Goal: Transaction & Acquisition: Purchase product/service

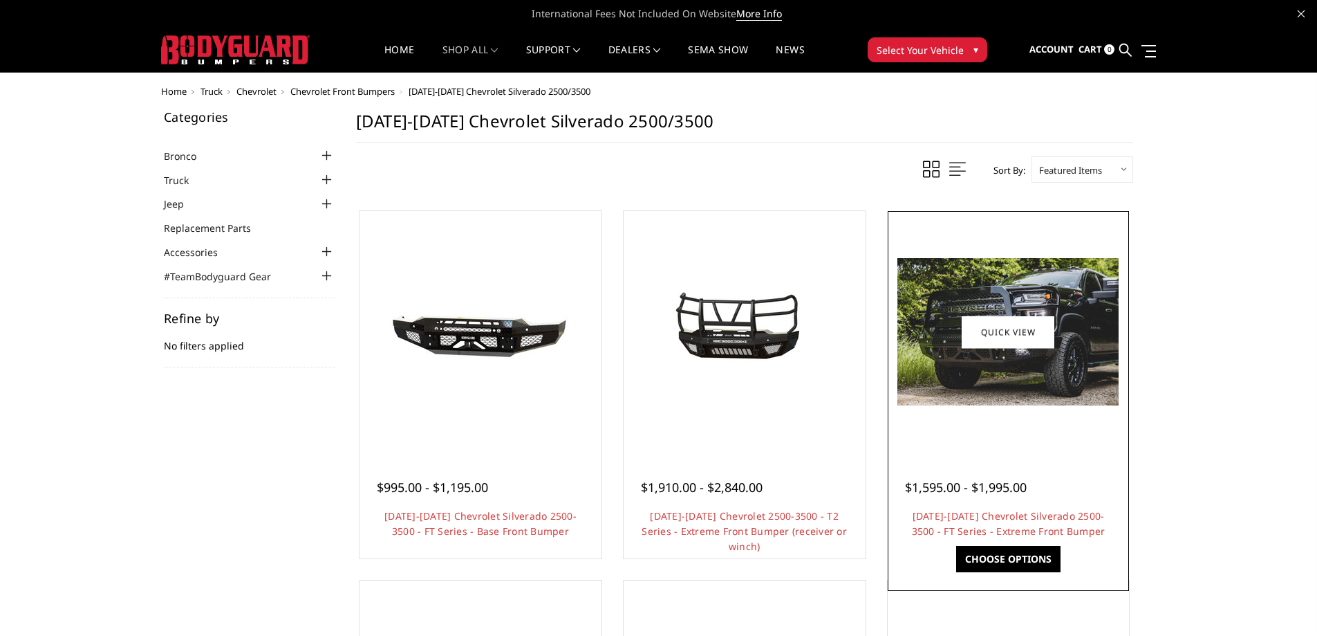
click at [1107, 364] on img at bounding box center [1008, 331] width 221 height 147
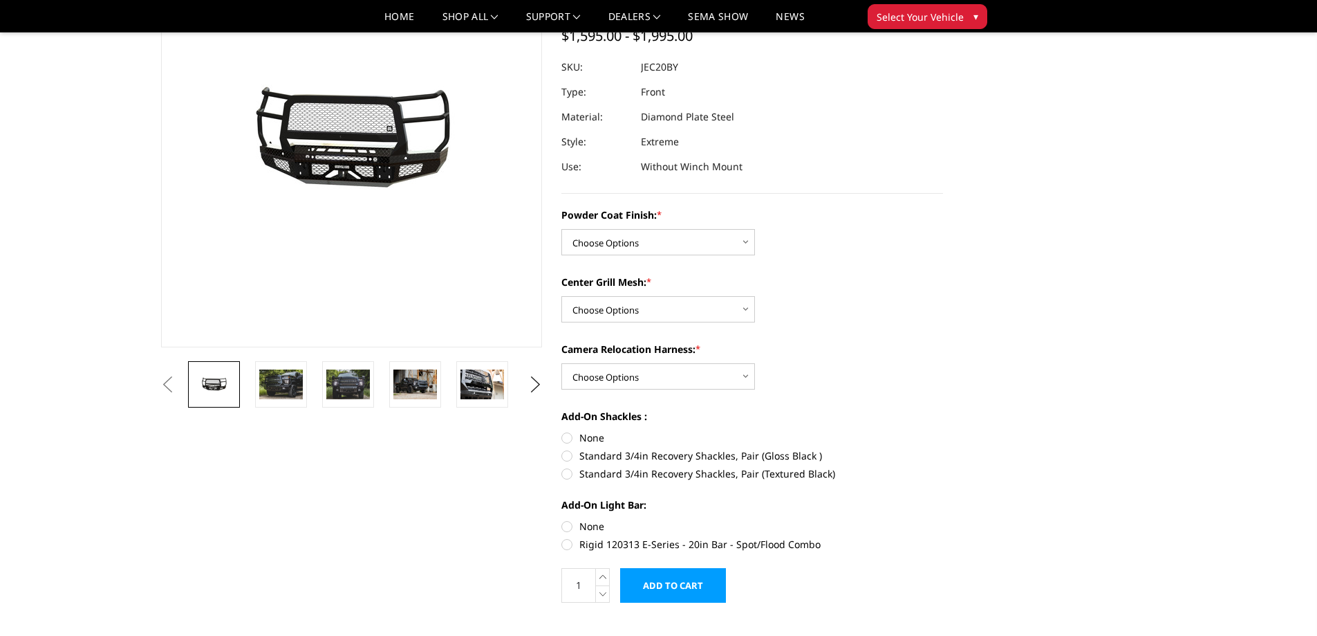
scroll to position [138, 0]
click at [701, 241] on select "Choose Options Bare Metal Gloss Black Powder Coat Textured Black Powder Coat" at bounding box center [659, 241] width 194 height 26
select select "3244"
click at [562, 228] on select "Choose Options Bare Metal Gloss Black Powder Coat Textured Black Powder Coat" at bounding box center [659, 241] width 194 height 26
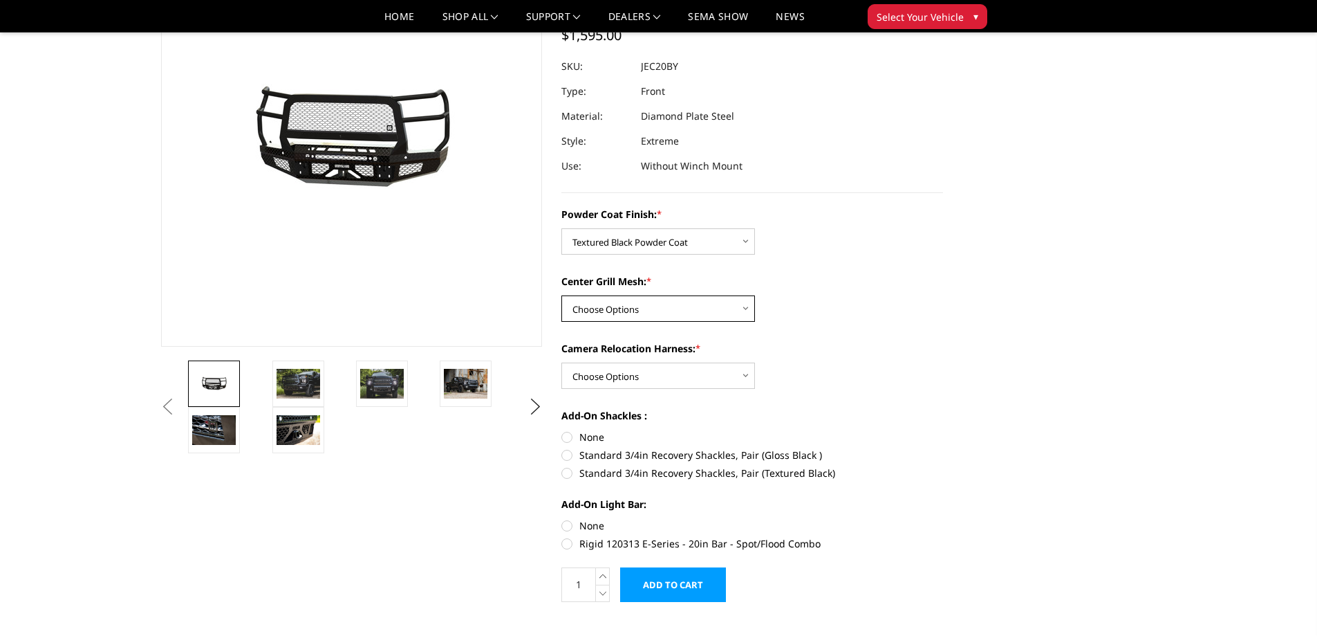
click at [711, 307] on select "Choose Options WITH Expanded Metal in Center Grill WITHOUT Expanded Metal in Ce…" at bounding box center [659, 308] width 194 height 26
select select "3245"
click at [562, 295] on select "Choose Options WITH Expanded Metal in Center Grill WITHOUT Expanded Metal in Ce…" at bounding box center [659, 308] width 194 height 26
click at [708, 373] on select "Choose Options WITH Camera Relocation Harness WITHOUT Camera Relocation Harness" at bounding box center [659, 375] width 194 height 26
select select "3248"
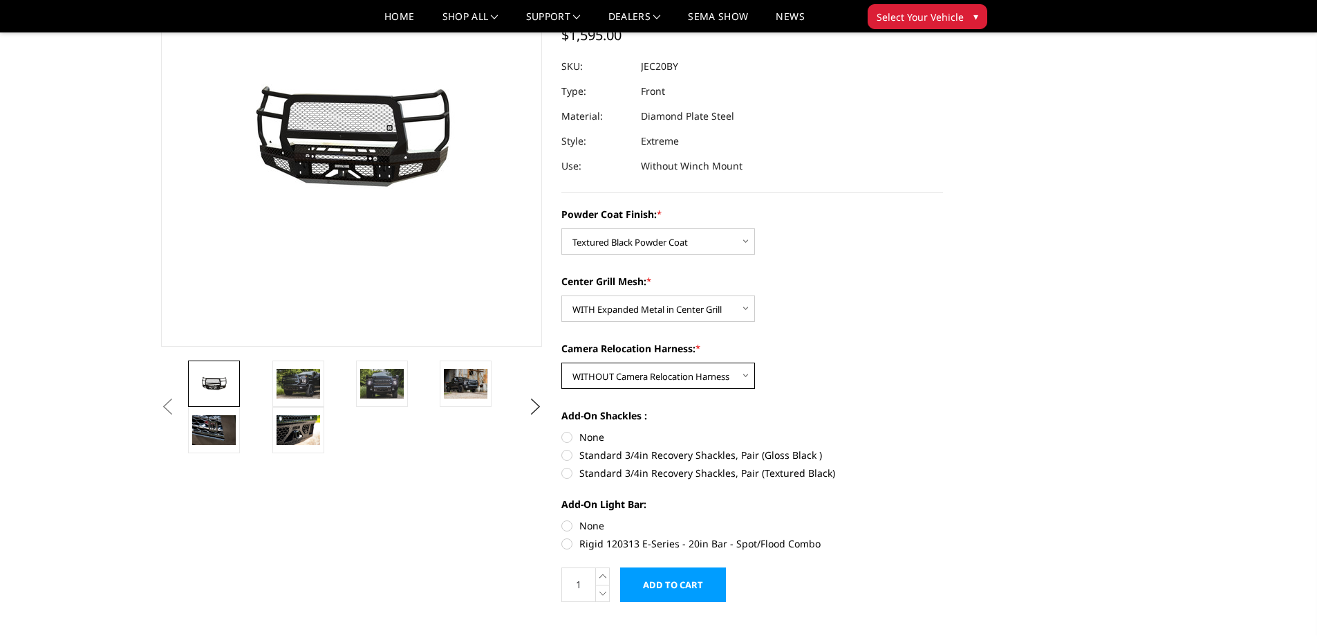
click at [562, 362] on select "Choose Options WITH Camera Relocation Harness WITHOUT Camera Relocation Harness" at bounding box center [659, 375] width 194 height 26
click at [567, 471] on label "Standard 3/4in Recovery Shackles, Pair (Textured Black)" at bounding box center [753, 472] width 382 height 15
click at [943, 448] on input "Standard 3/4in Recovery Shackles, Pair (Textured Black)" at bounding box center [943, 447] width 1 height 1
radio input "true"
click at [569, 518] on label "None" at bounding box center [753, 525] width 382 height 15
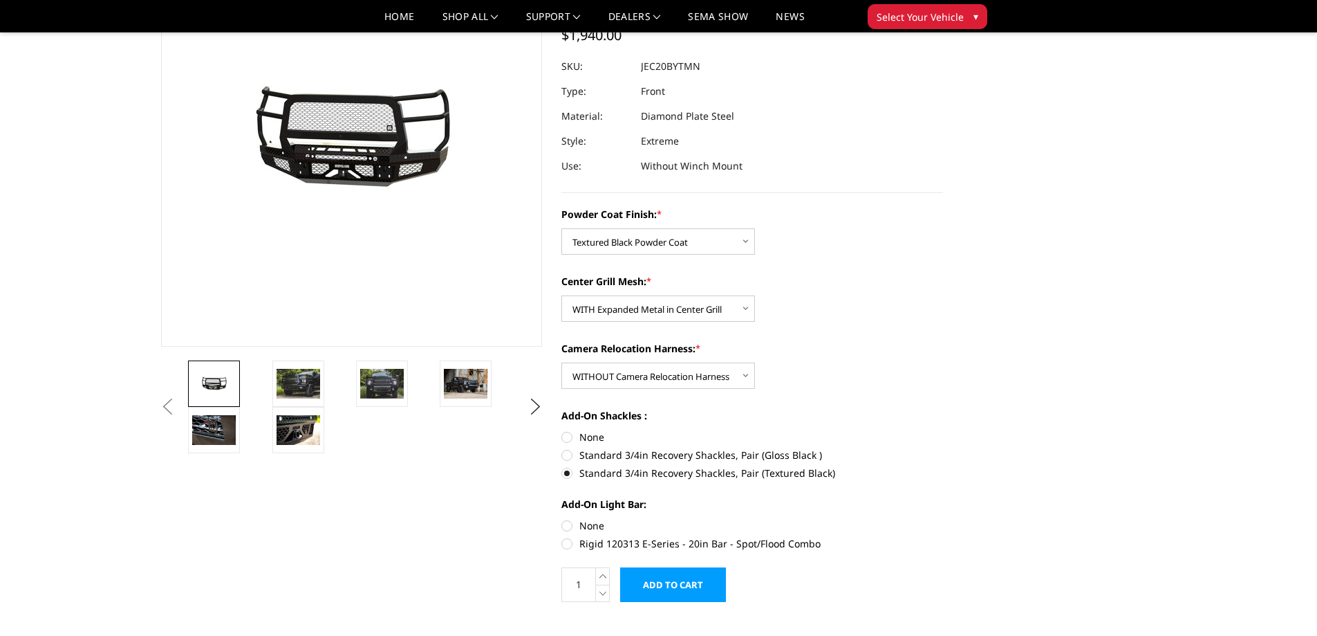
click at [562, 518] on input "None" at bounding box center [562, 518] width 1 height 1
radio input "true"
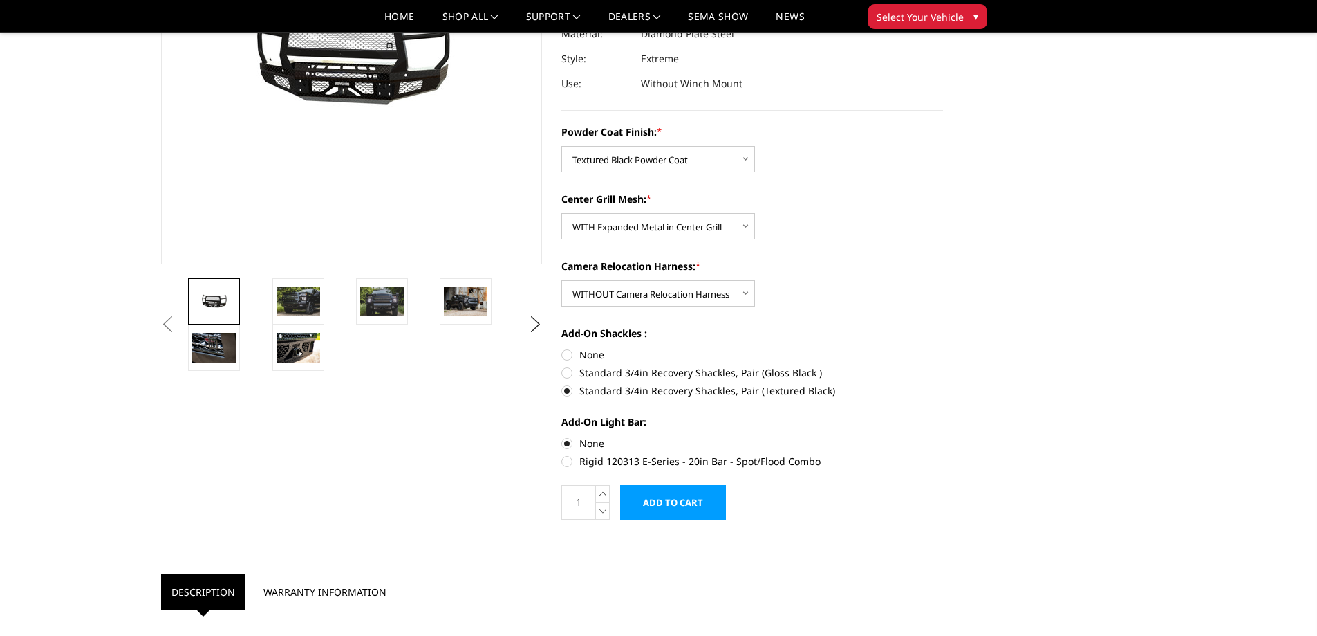
scroll to position [0, 0]
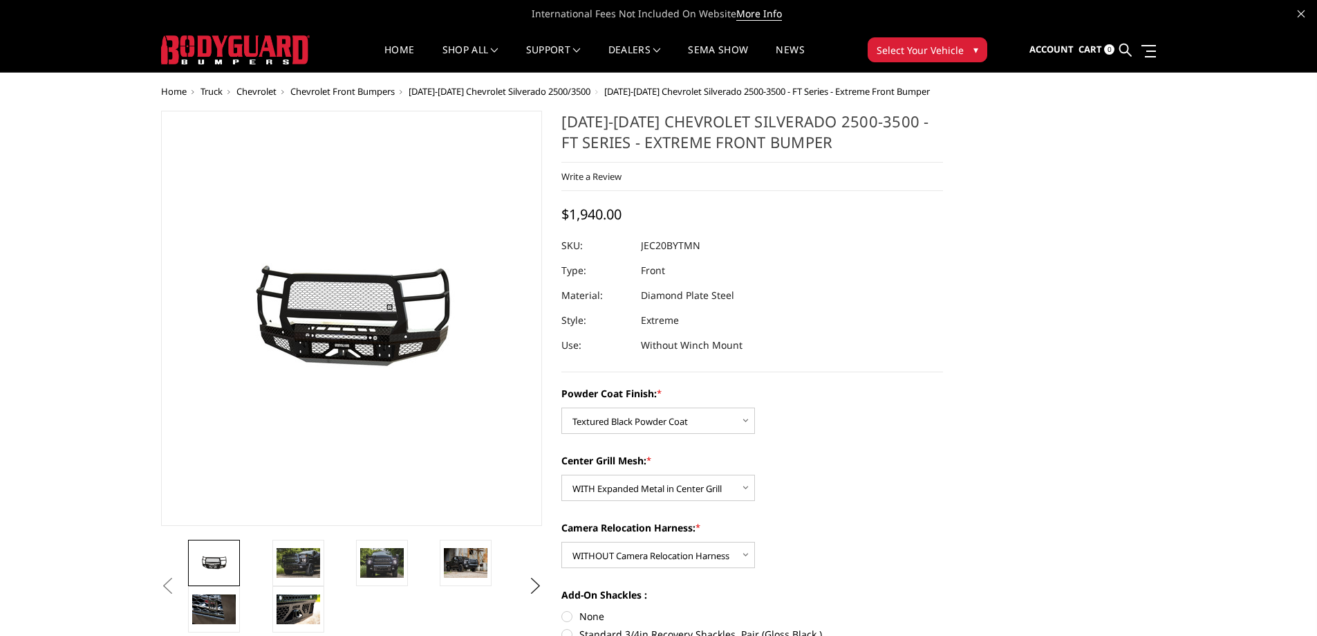
click at [232, 554] on img at bounding box center [214, 562] width 44 height 19
click at [309, 558] on img at bounding box center [299, 562] width 44 height 29
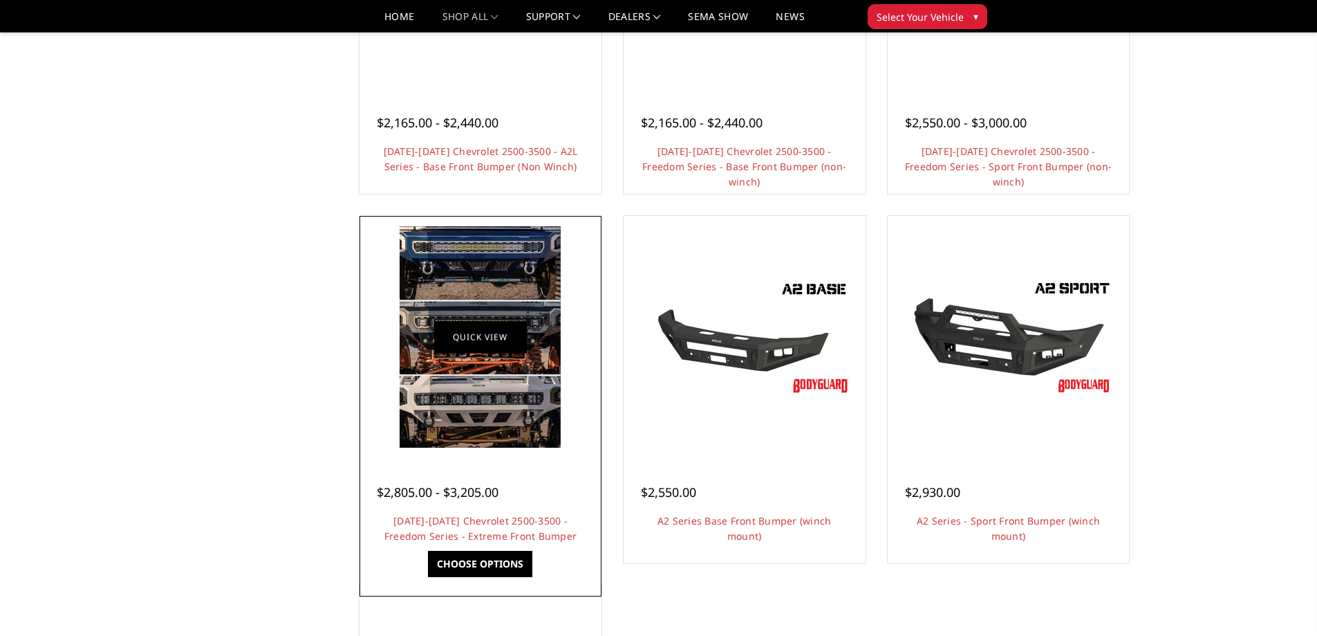
scroll to position [692, 0]
click at [494, 360] on img at bounding box center [480, 337] width 161 height 221
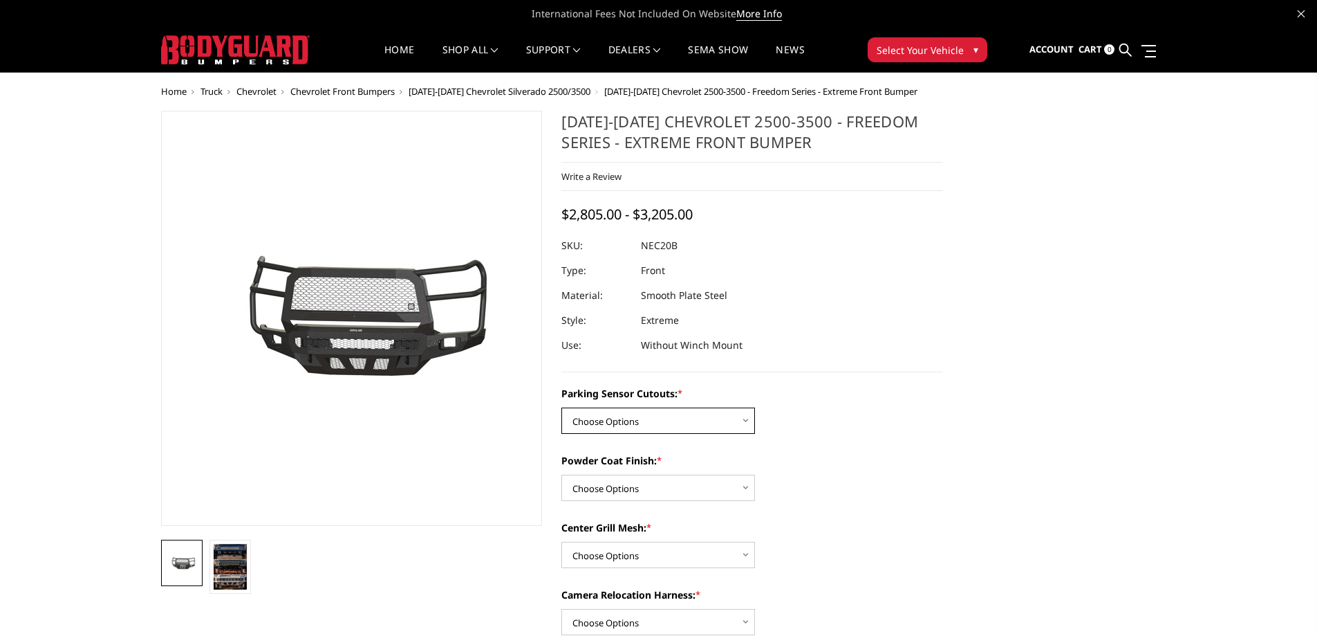
click at [687, 417] on select "Choose Options No - Without Parking Sensor Cutouts Yes - With Parking Sensor Cu…" at bounding box center [659, 420] width 194 height 26
select select "2985"
click at [562, 407] on select "Choose Options No - Without Parking Sensor Cutouts Yes - With Parking Sensor Cu…" at bounding box center [659, 420] width 194 height 26
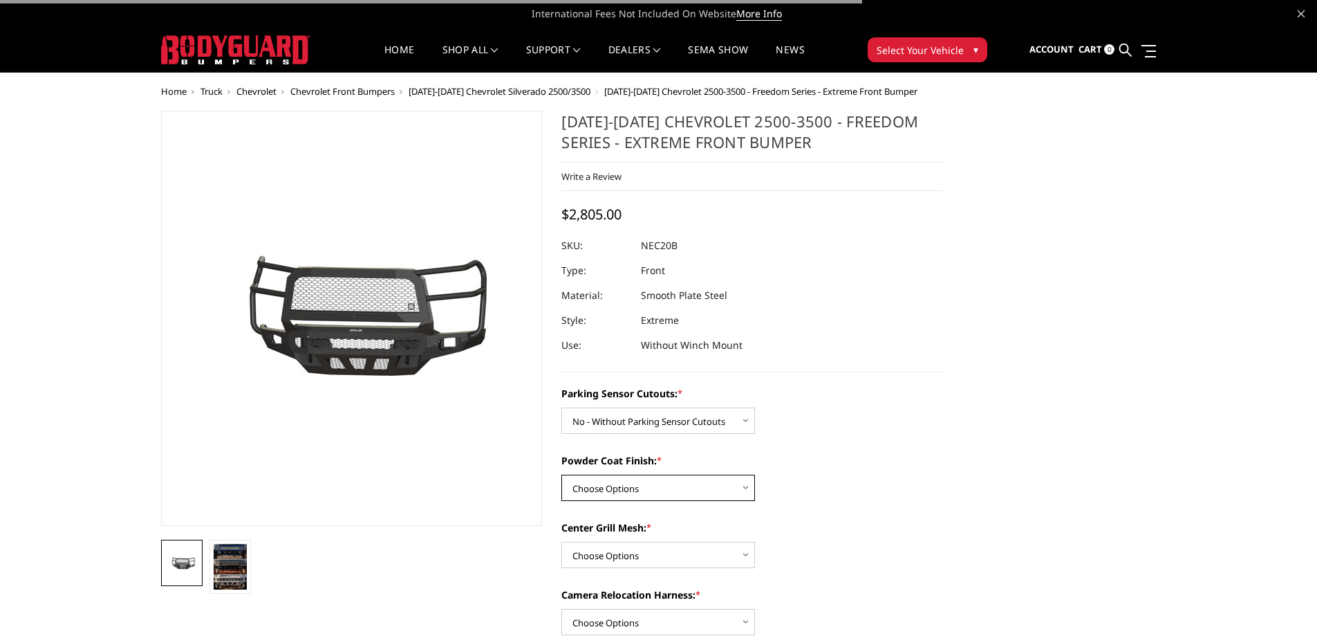
click at [694, 481] on select "Choose Options Bare Metal Texture Black Powder Coat" at bounding box center [659, 487] width 194 height 26
select select "2988"
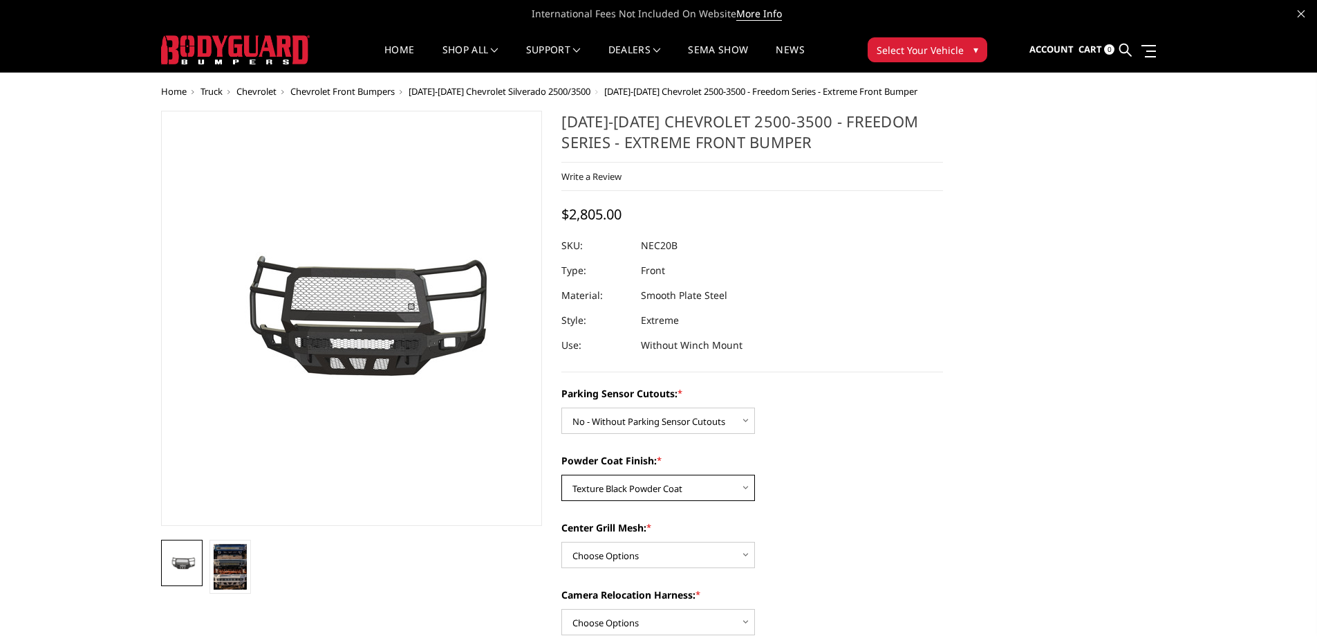
click at [562, 474] on select "Choose Options Bare Metal Texture Black Powder Coat" at bounding box center [659, 487] width 194 height 26
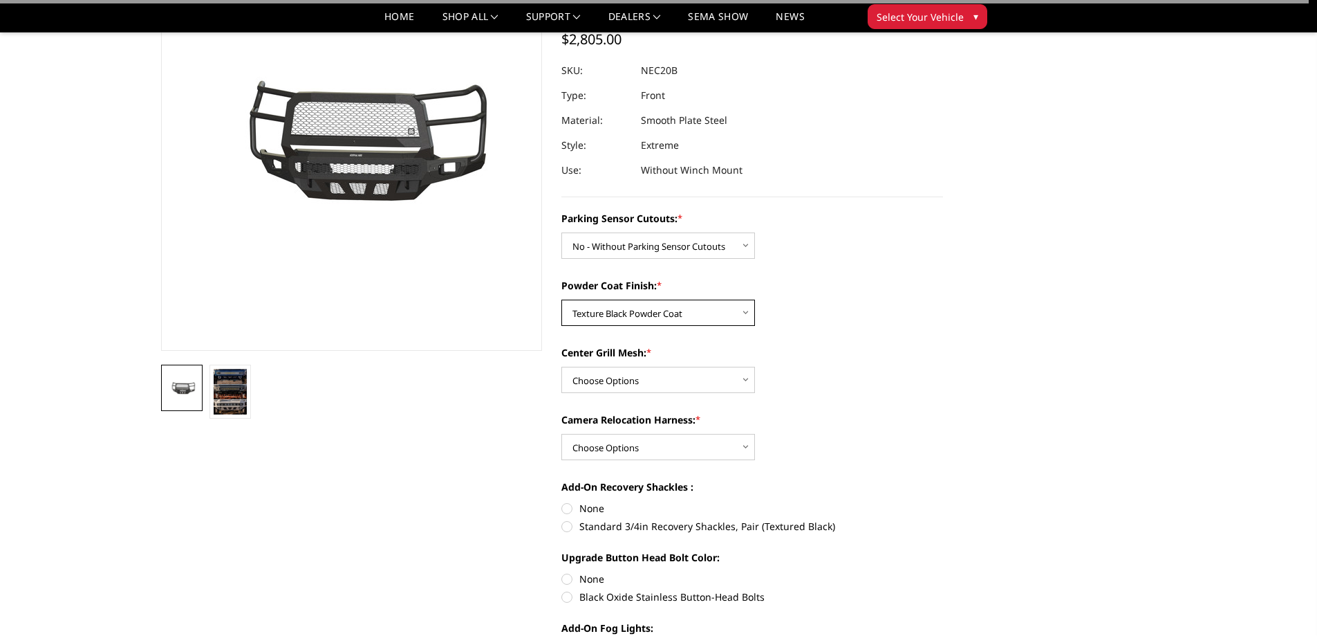
scroll to position [138, 0]
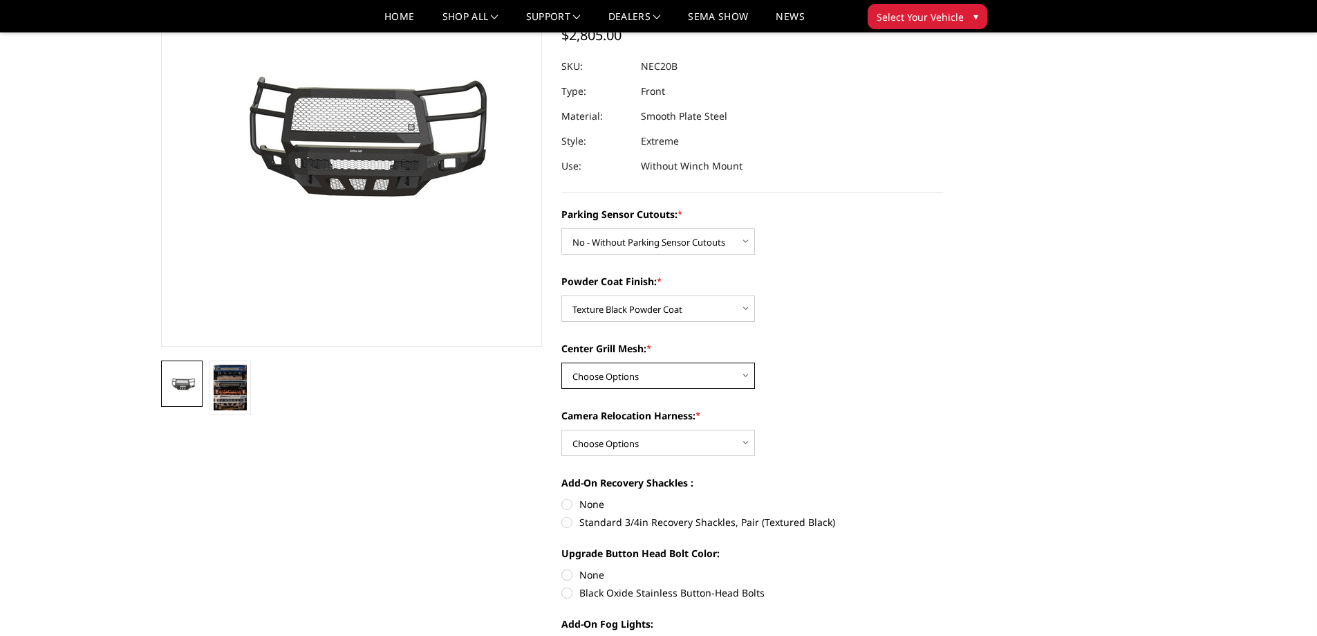
click at [666, 374] on select "Choose Options WITH Expanded Metal in Center Grill WITHOUT Expanded Metal in Ce…" at bounding box center [659, 375] width 194 height 26
select select "2989"
click at [562, 362] on select "Choose Options WITH Expanded Metal in Center Grill WITHOUT Expanded Metal in Ce…" at bounding box center [659, 375] width 194 height 26
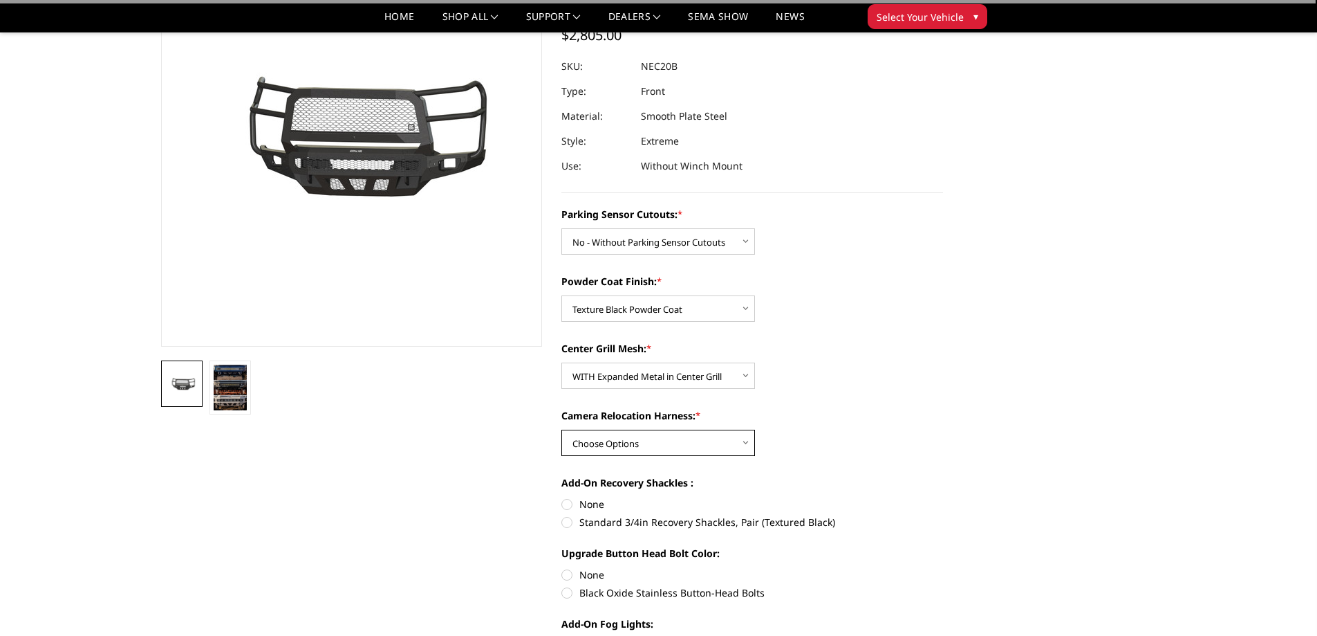
click at [712, 438] on select "Choose Options WITH Camera Relocation Harness WITHOUT Camera Relocation Harness" at bounding box center [659, 442] width 194 height 26
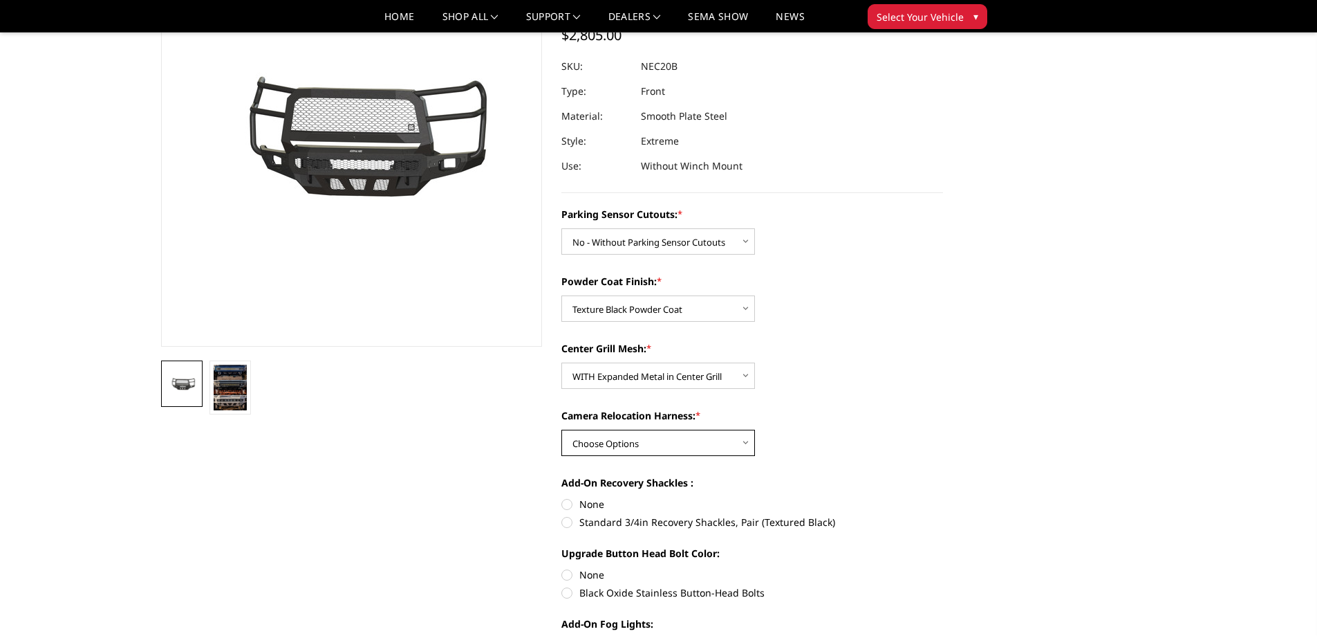
select select "2992"
click at [562, 429] on select "Choose Options WITH Camera Relocation Harness WITHOUT Camera Relocation Harness" at bounding box center [659, 442] width 194 height 26
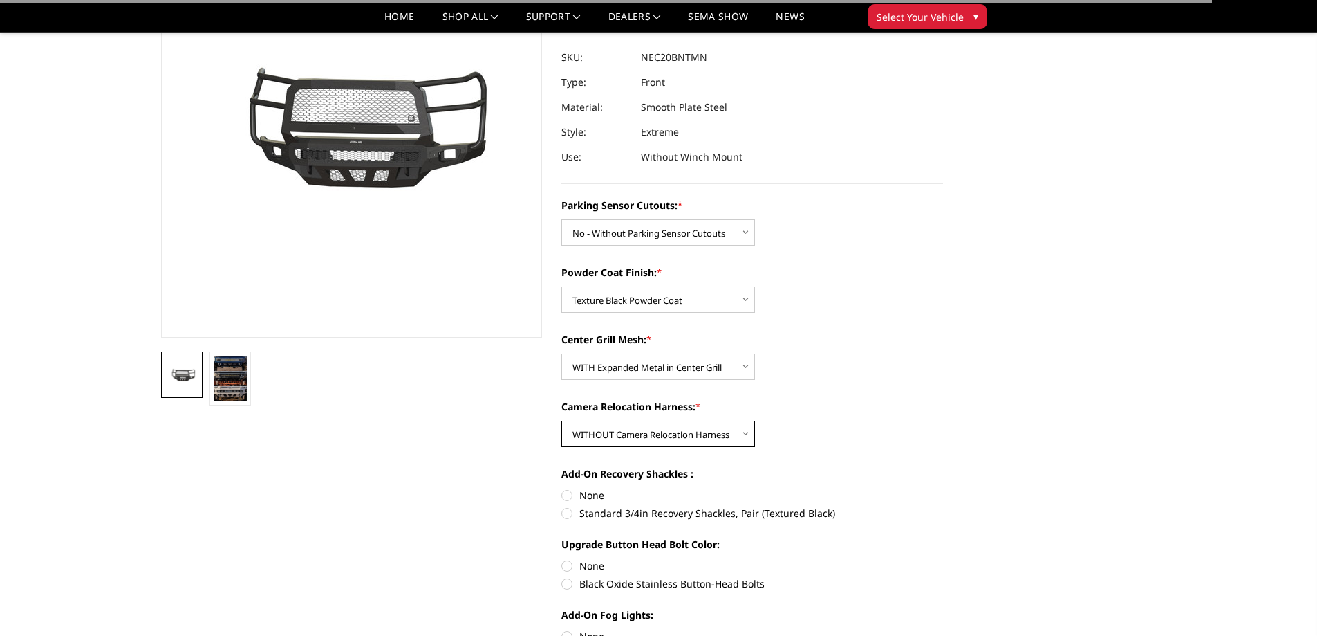
scroll to position [207, 0]
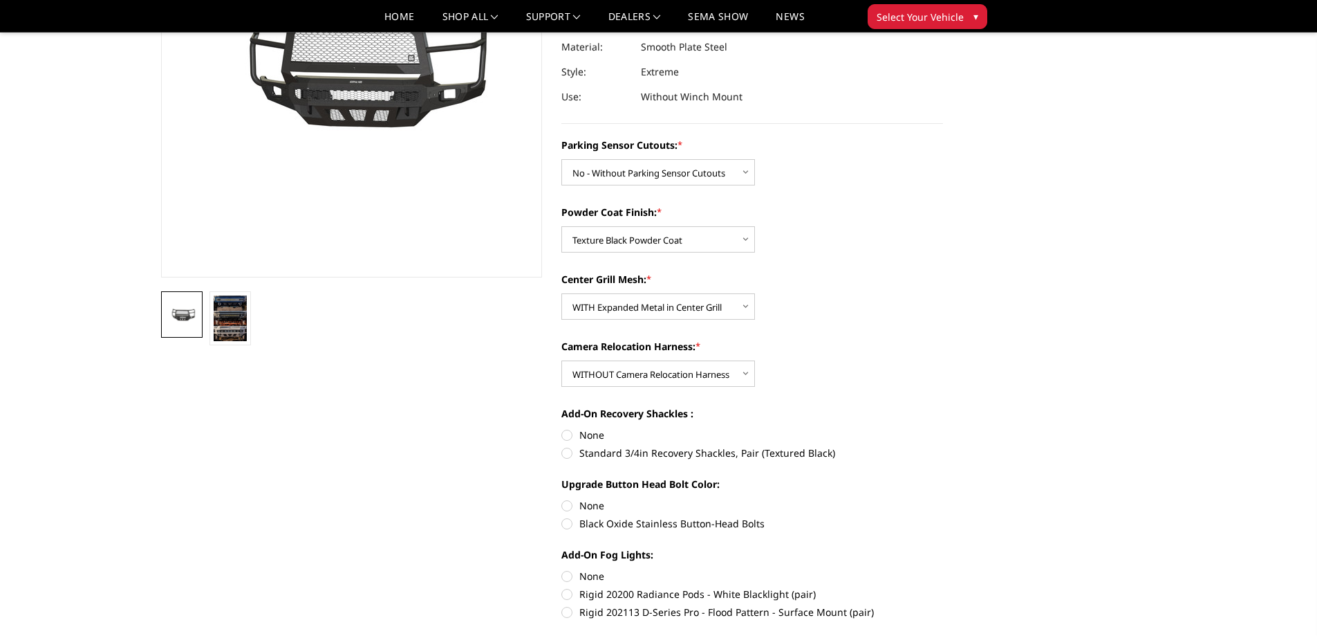
click at [573, 454] on label "Standard 3/4in Recovery Shackles, Pair (Textured Black)" at bounding box center [753, 452] width 382 height 15
click at [943, 428] on input "Standard 3/4in Recovery Shackles, Pair (Textured Black)" at bounding box center [943, 427] width 1 height 1
radio input "true"
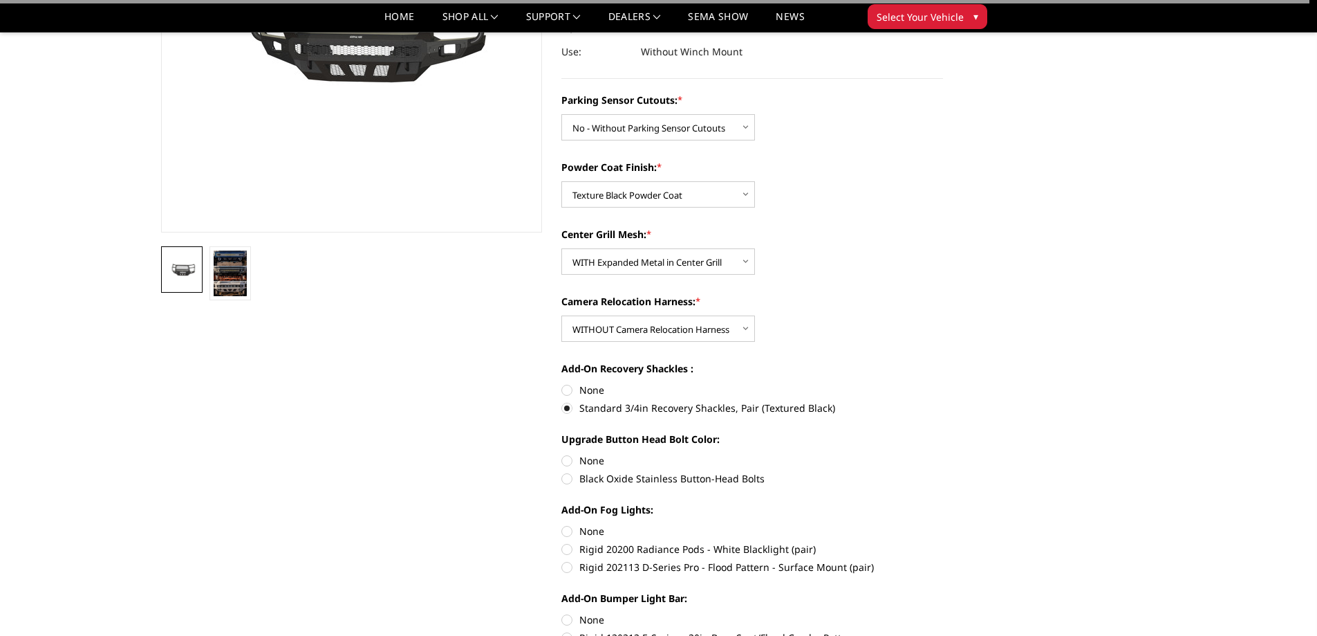
scroll to position [277, 0]
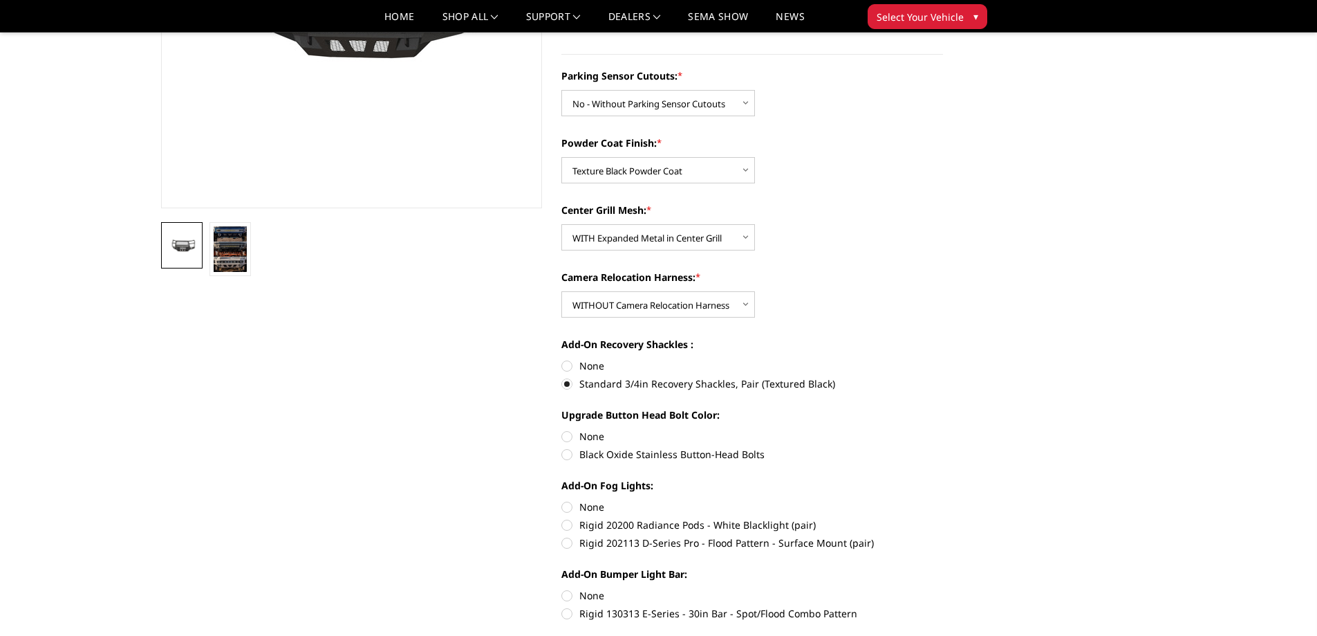
click at [566, 433] on label "None" at bounding box center [753, 436] width 382 height 15
click at [562, 429] on input "None" at bounding box center [562, 429] width 1 height 1
radio input "true"
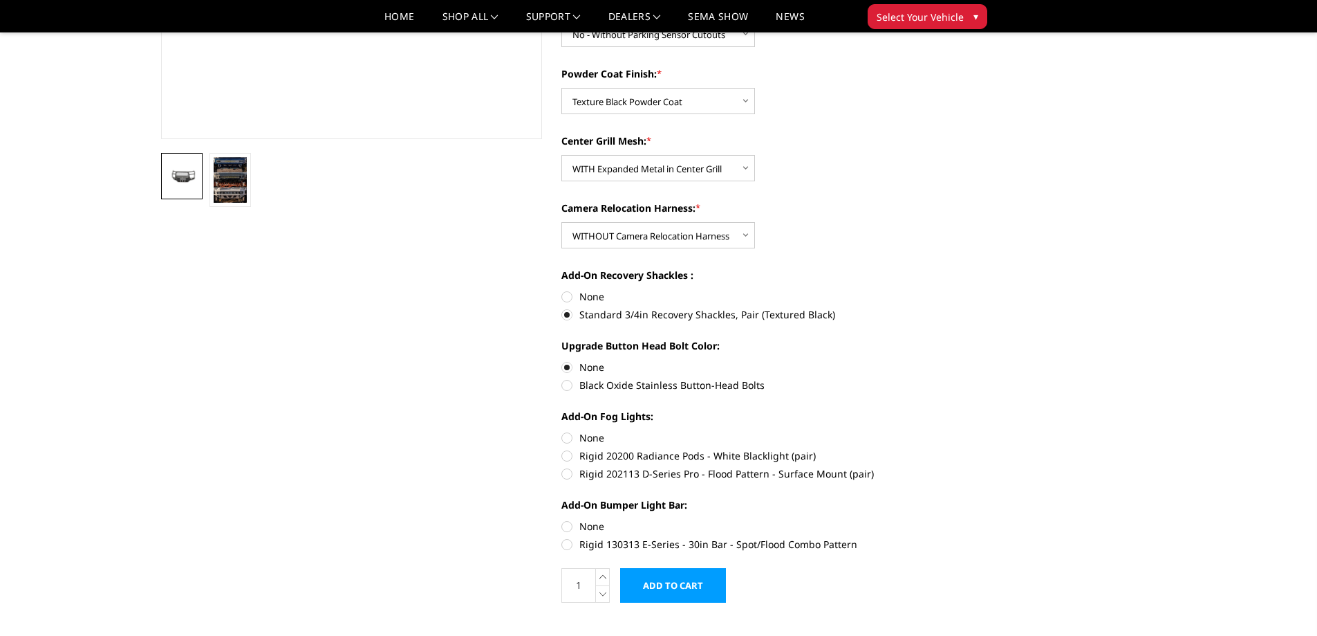
click at [567, 437] on label "None" at bounding box center [753, 437] width 382 height 15
click at [562, 431] on input "None" at bounding box center [562, 430] width 1 height 1
radio input "true"
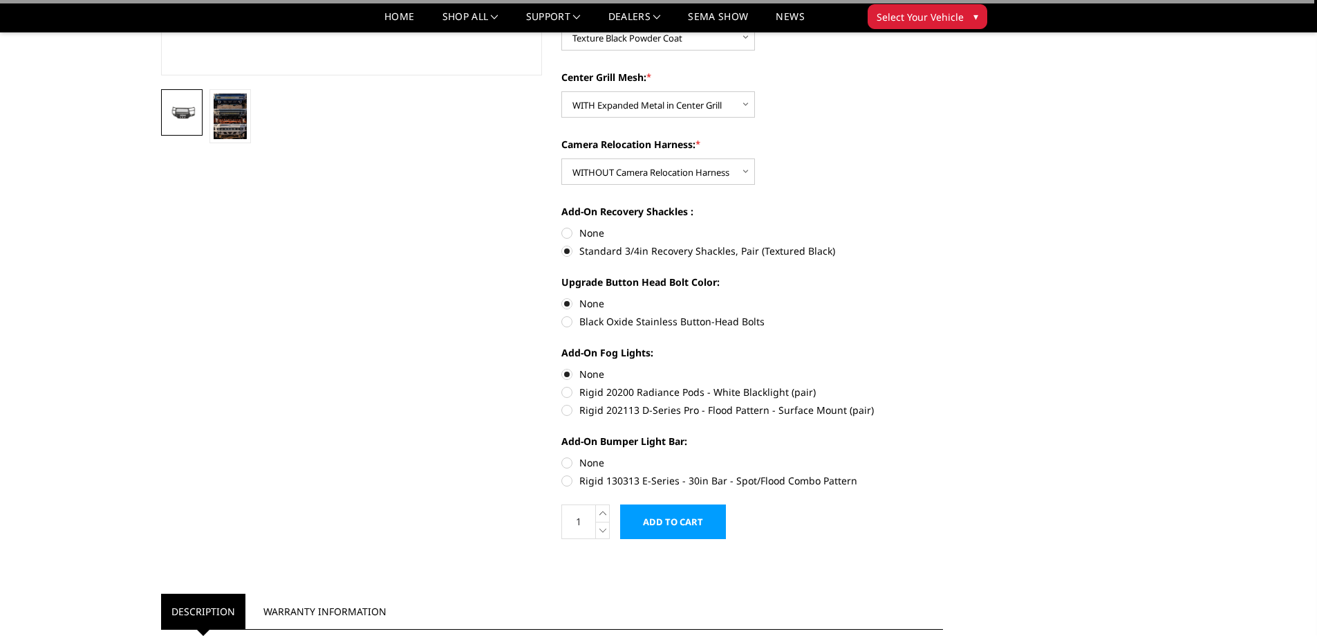
scroll to position [484, 0]
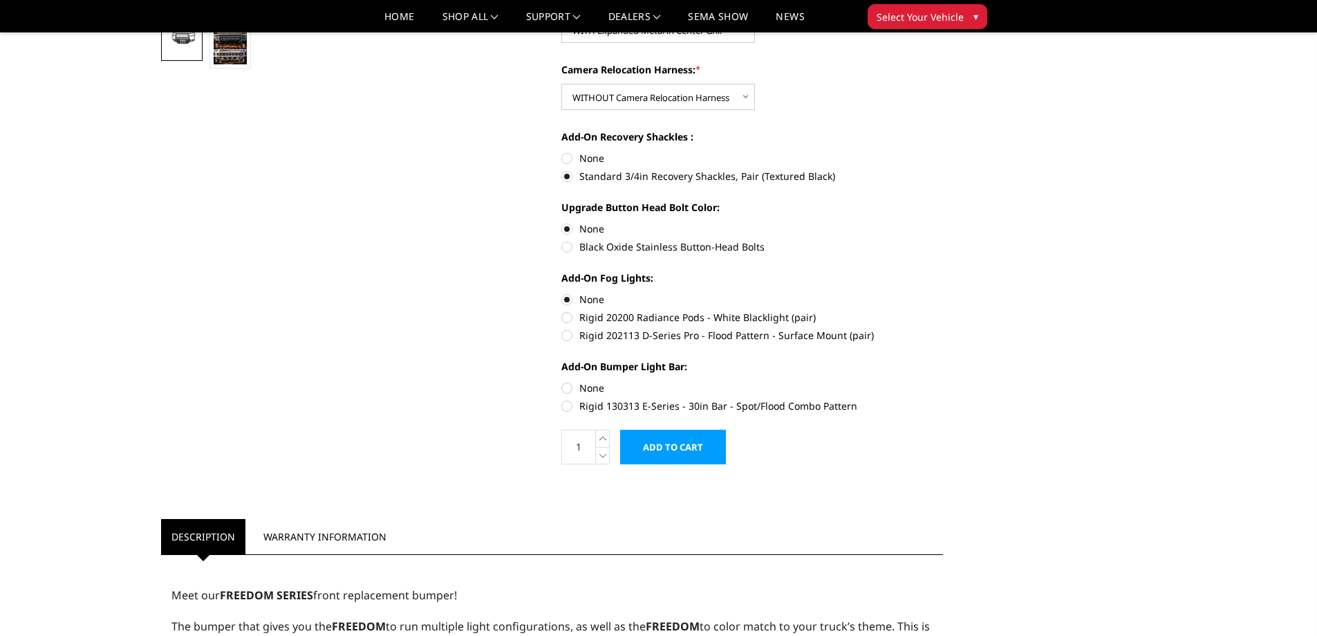
click at [568, 379] on div "Add-On Bumper Light Bar: None Rigid 130313 E-Series - 30in Bar - Spot/Flood Com…" at bounding box center [753, 384] width 382 height 51
click at [569, 387] on label "None" at bounding box center [753, 387] width 382 height 15
click at [562, 381] on input "None" at bounding box center [562, 380] width 1 height 1
radio input "true"
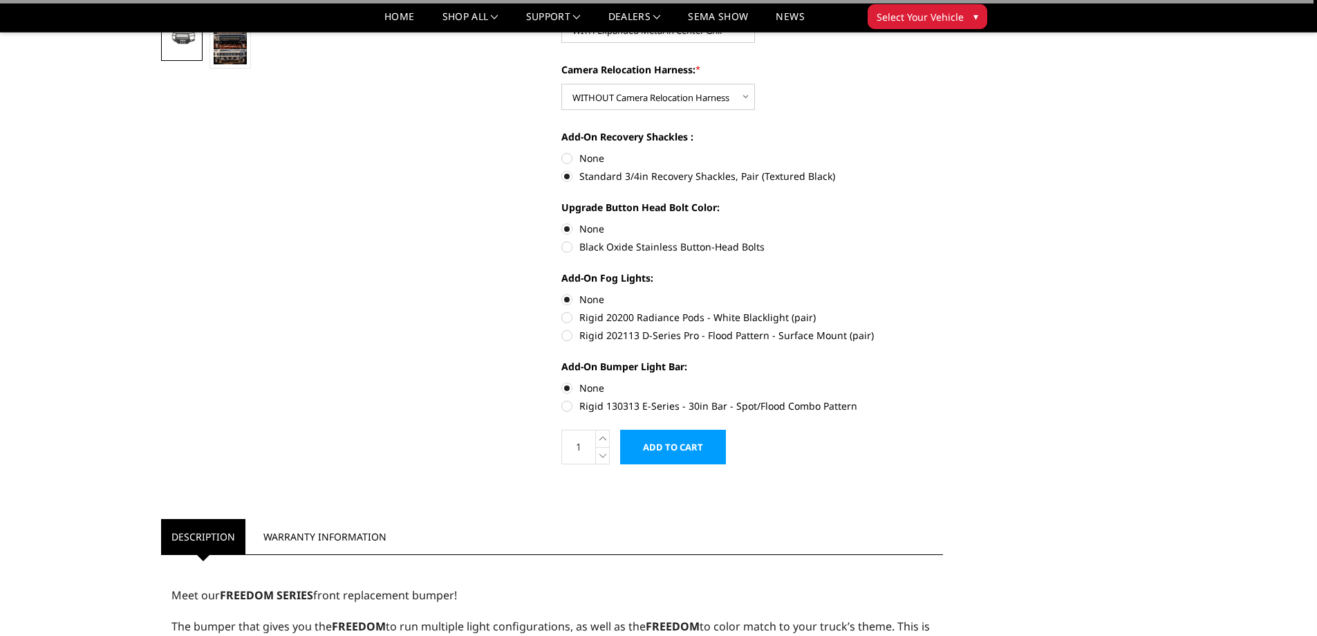
scroll to position [0, 0]
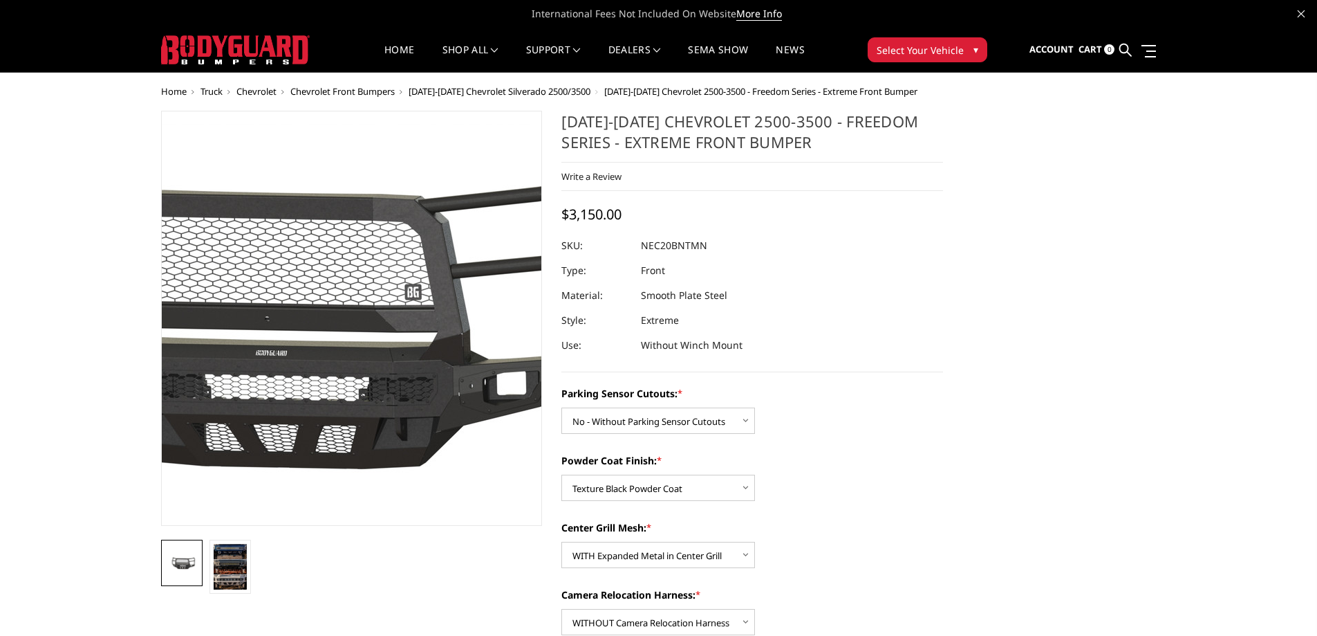
click at [422, 355] on img at bounding box center [259, 322] width 885 height 397
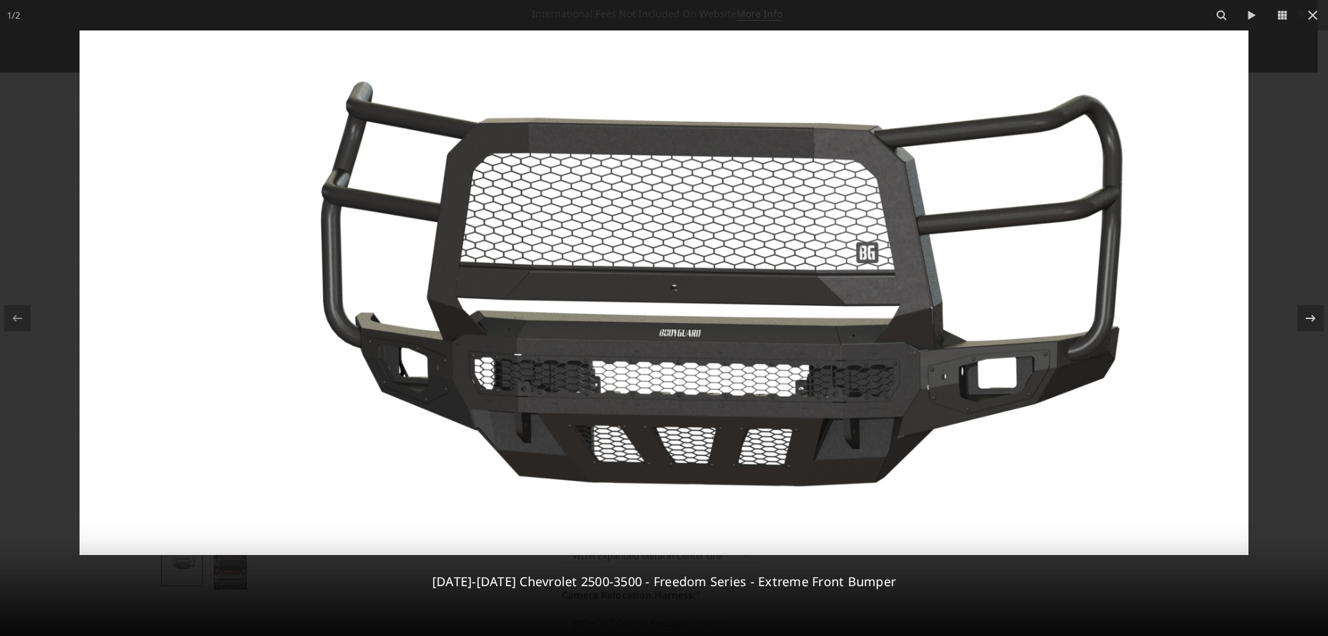
click at [699, 341] on img at bounding box center [664, 292] width 1169 height 524
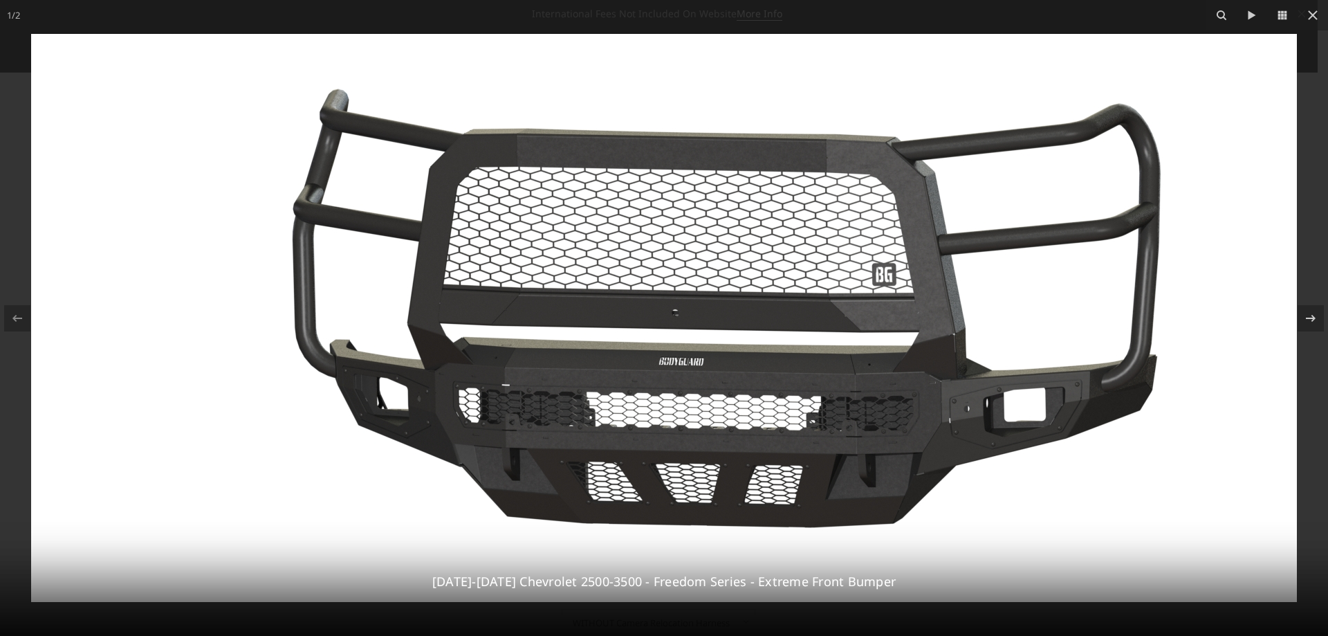
click at [796, 434] on img at bounding box center [664, 318] width 1266 height 568
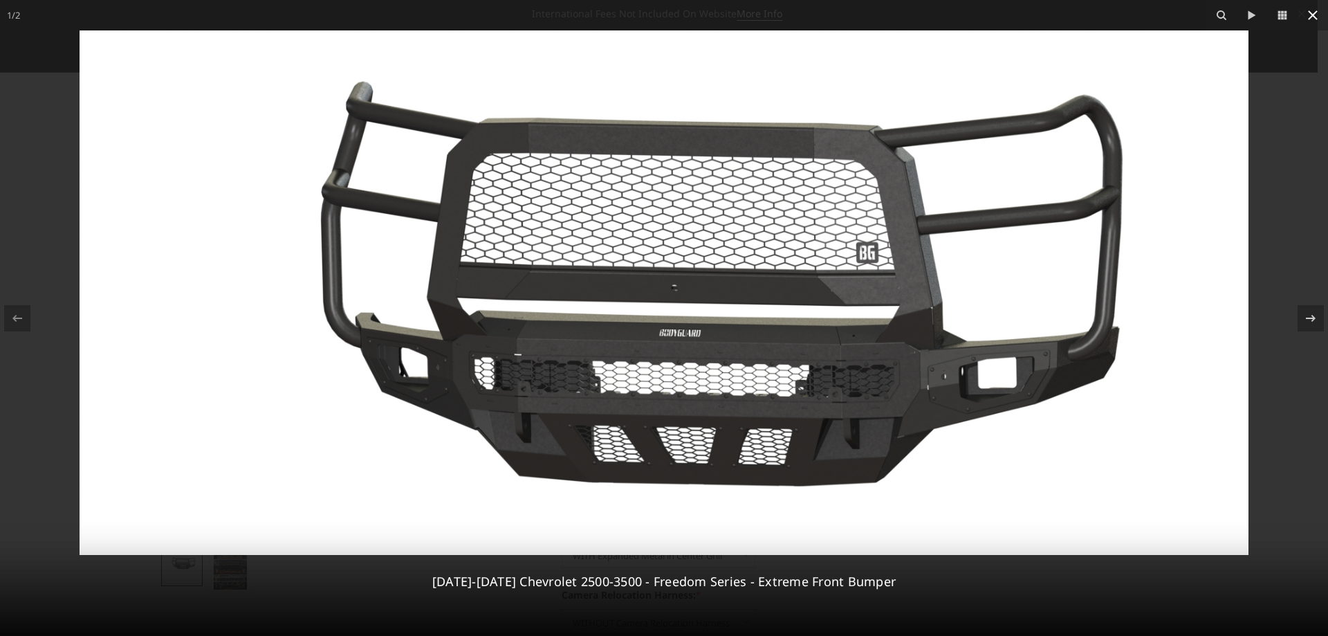
click at [1309, 15] on icon at bounding box center [1312, 15] width 17 height 17
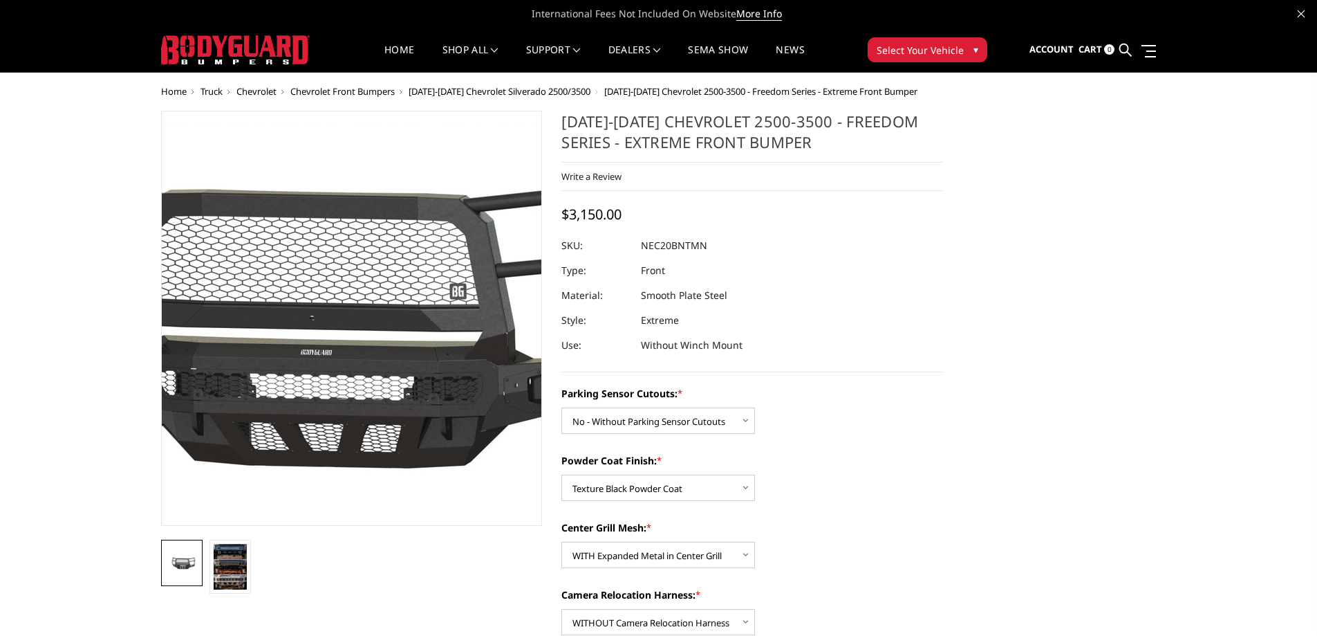
scroll to position [69, 0]
